Goal: Navigation & Orientation: Find specific page/section

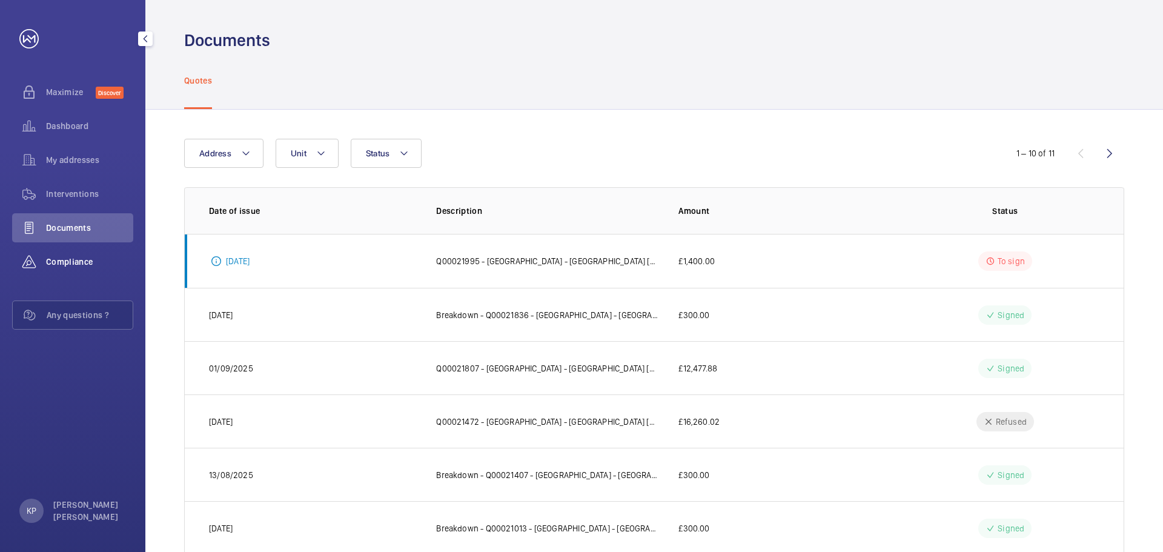
click at [58, 256] on span "Compliance" at bounding box center [89, 262] width 87 height 12
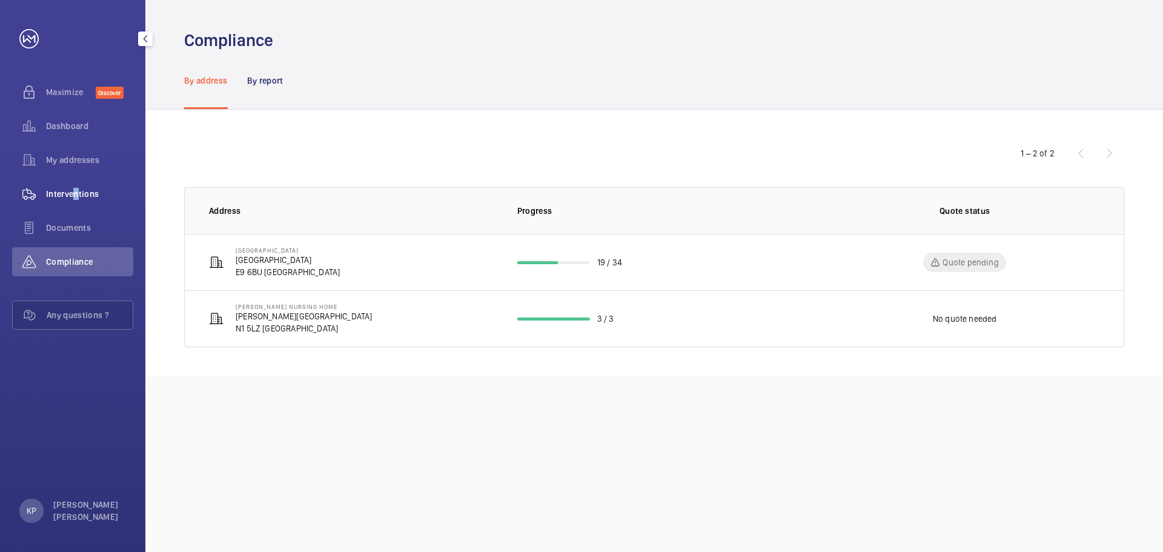
click at [73, 194] on span "Interventions" at bounding box center [89, 194] width 87 height 12
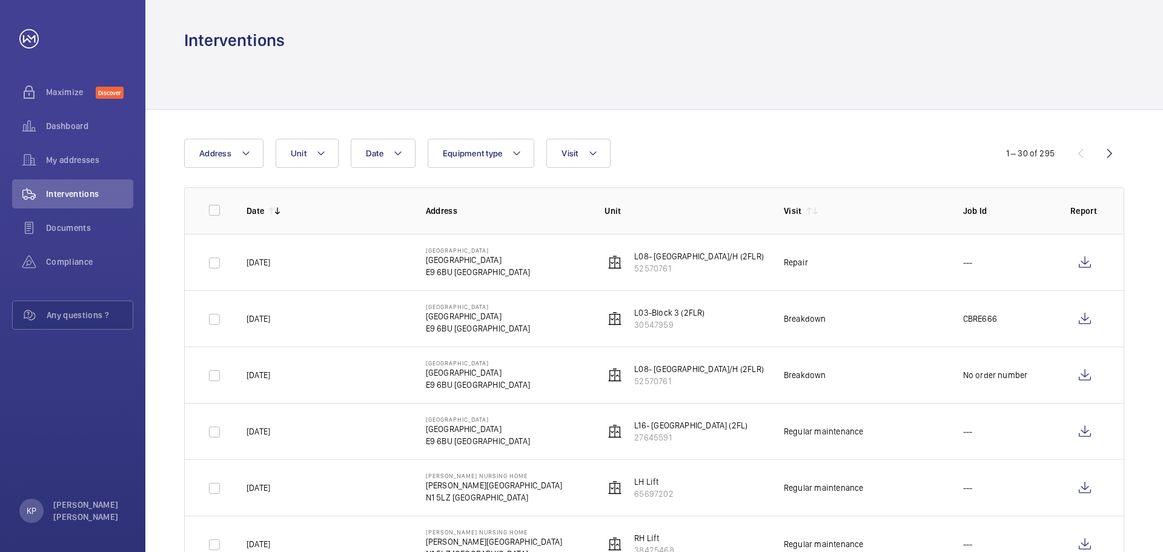
click at [548, 80] on div at bounding box center [654, 81] width 940 height 58
